Goal: Find specific page/section

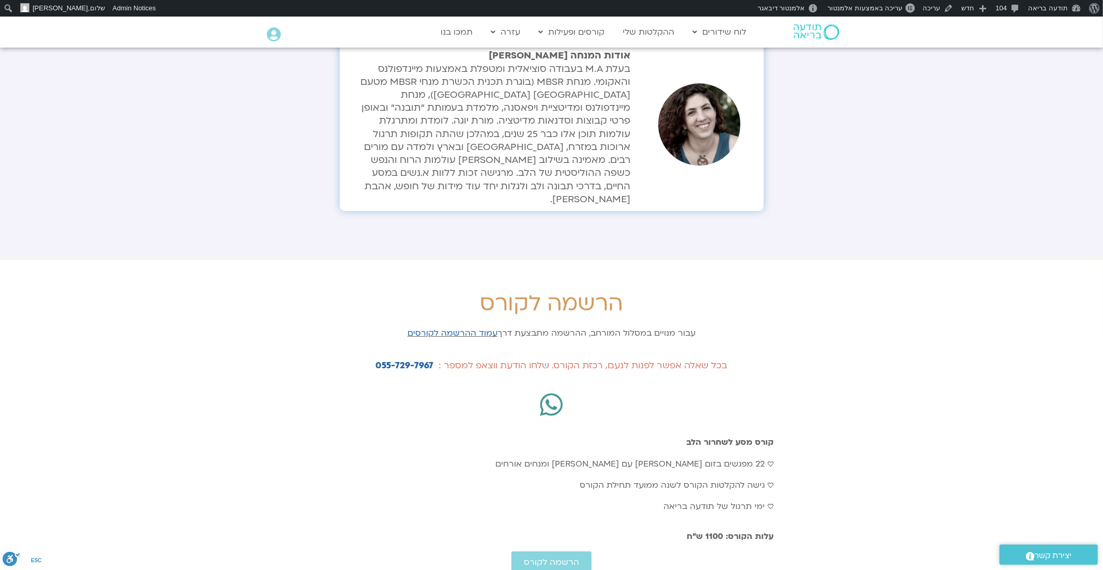
scroll to position [2790, 0]
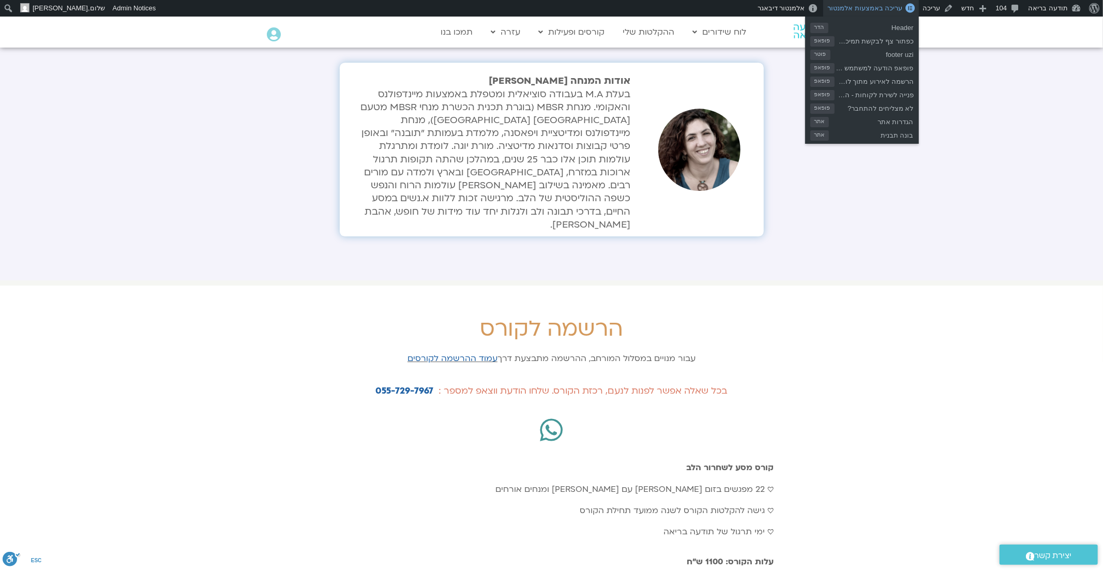
click at [897, 6] on span "עריכה באמצעות אלמנטור" at bounding box center [864, 8] width 75 height 8
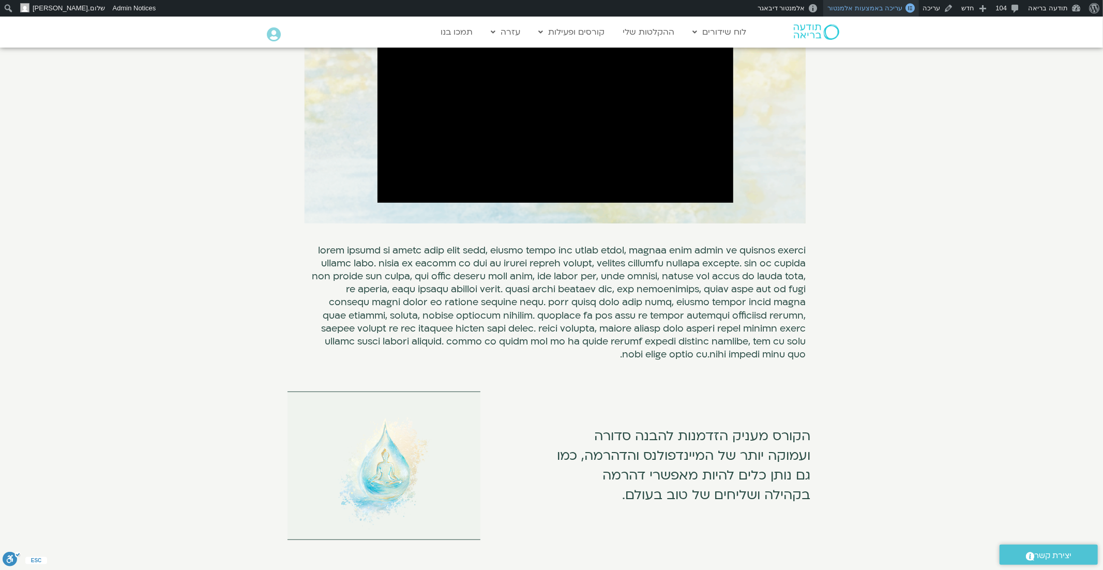
scroll to position [0, 0]
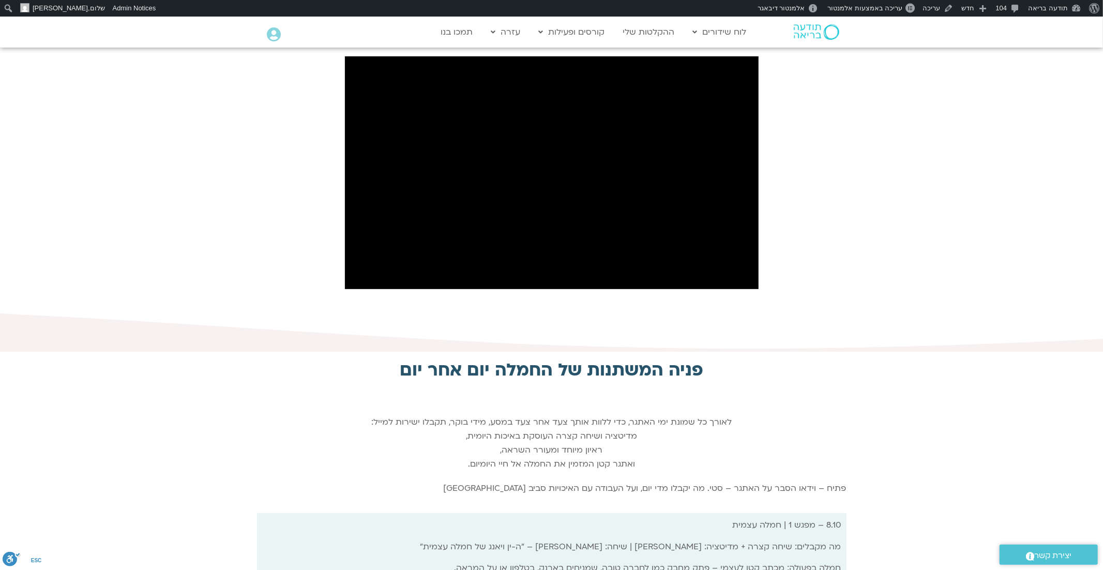
scroll to position [336, 0]
